Goal: Check status: Check status

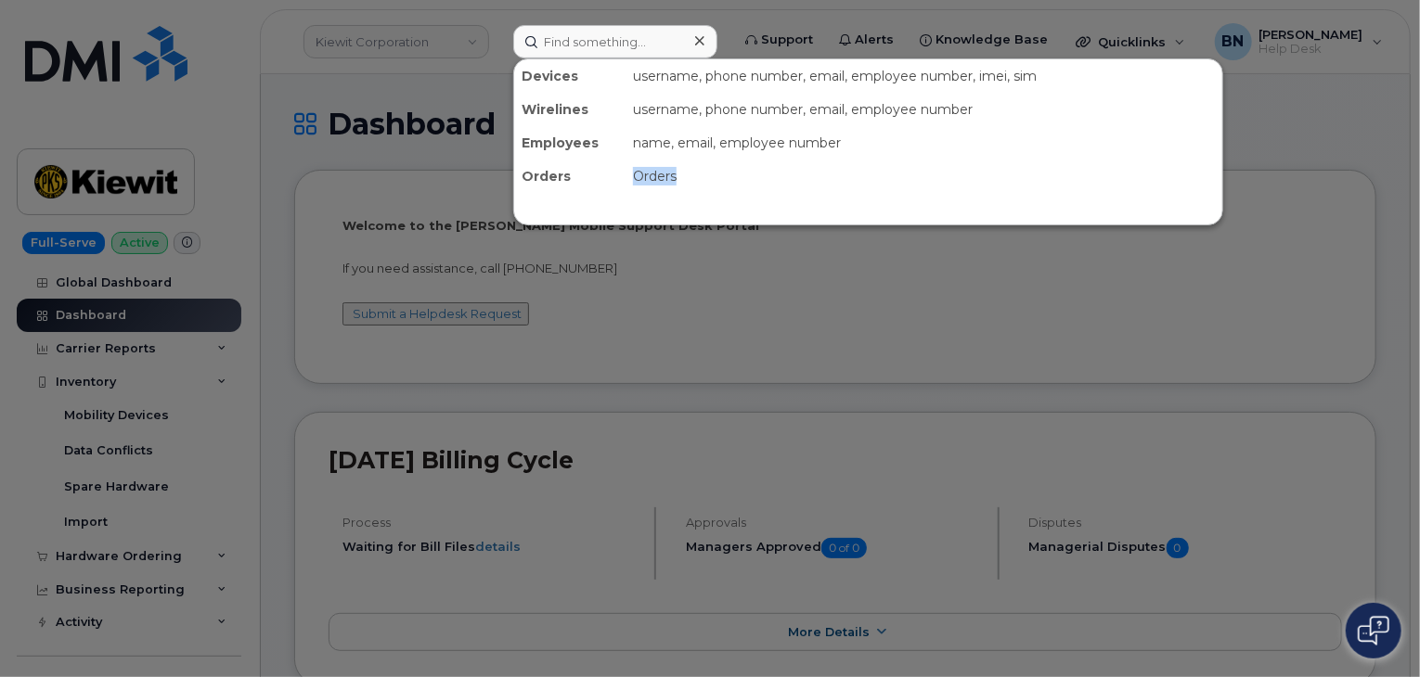
drag, startPoint x: 634, startPoint y: 173, endPoint x: 683, endPoint y: 174, distance: 49.2
click at [683, 174] on div "Orders" at bounding box center [923, 176] width 597 height 33
drag, startPoint x: 683, startPoint y: 174, endPoint x: 634, endPoint y: 173, distance: 49.2
click at [634, 173] on div "Orders" at bounding box center [923, 176] width 597 height 33
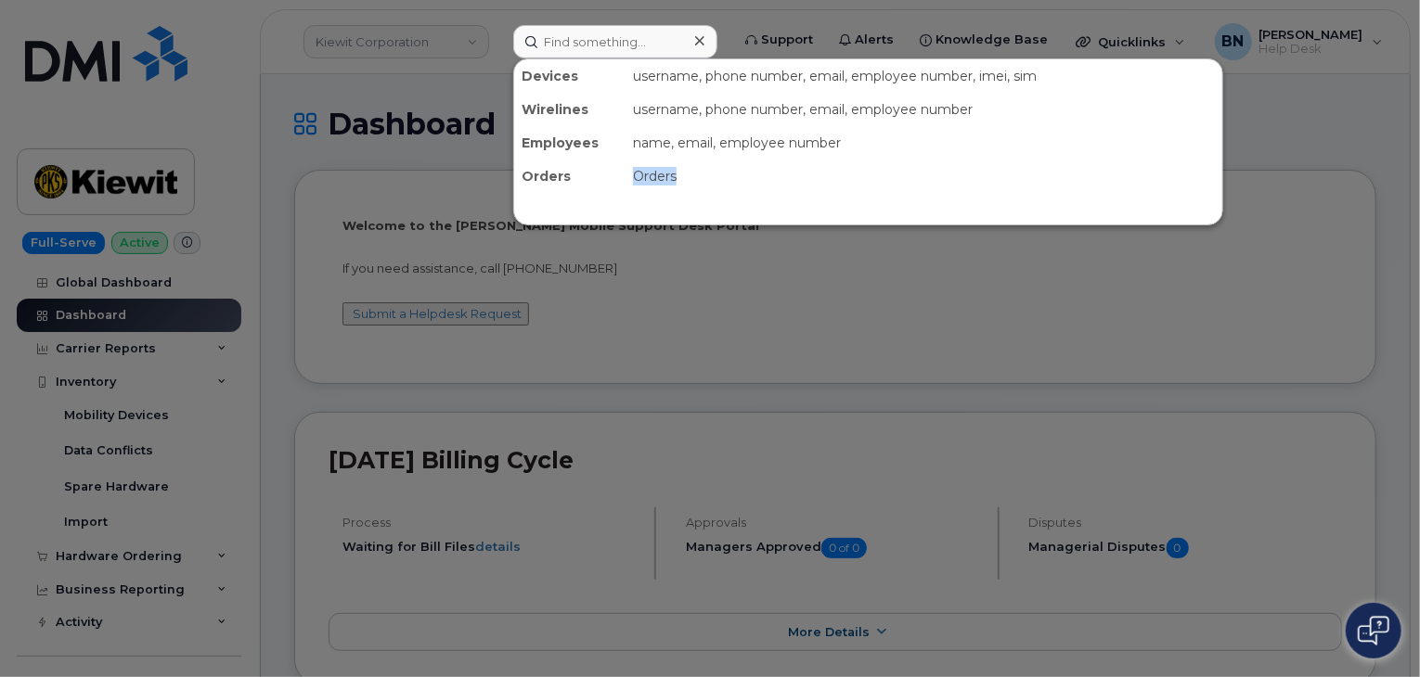
click at [634, 173] on div "Orders" at bounding box center [923, 176] width 597 height 33
drag, startPoint x: 634, startPoint y: 170, endPoint x: 679, endPoint y: 174, distance: 45.7
click at [679, 174] on div "Orders" at bounding box center [923, 176] width 597 height 33
drag, startPoint x: 664, startPoint y: 177, endPoint x: 676, endPoint y: 177, distance: 11.1
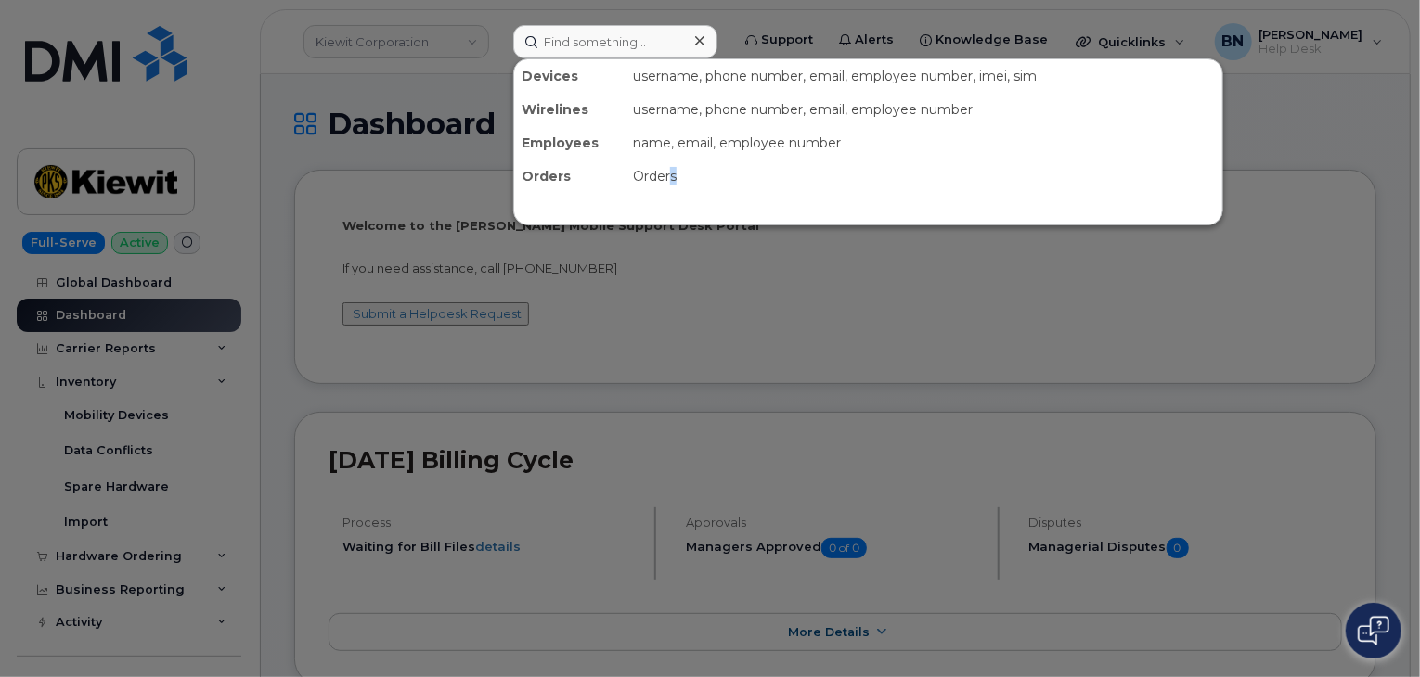
click at [676, 177] on div "Orders" at bounding box center [923, 176] width 597 height 33
